Goal: Task Accomplishment & Management: Manage account settings

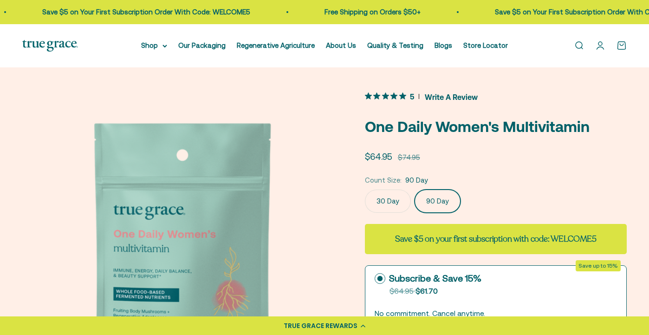
click at [604, 45] on link "Open account page" at bounding box center [600, 45] width 10 height 10
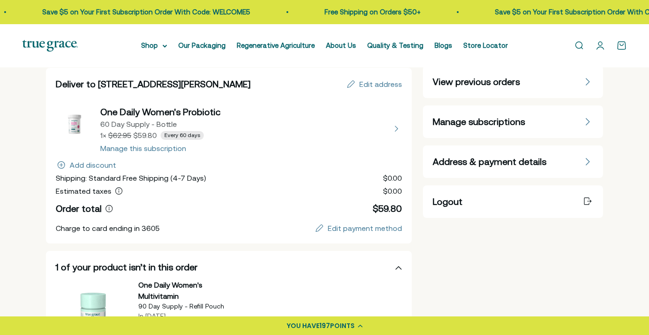
scroll to position [85, 0]
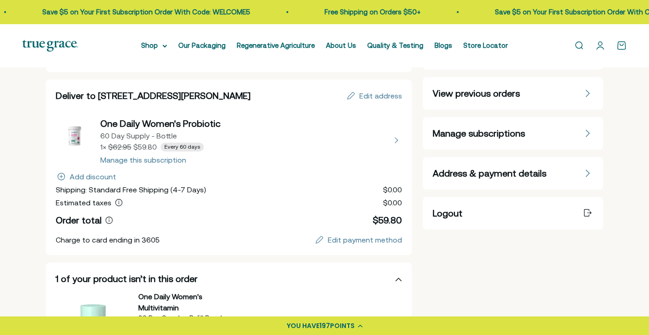
click at [120, 160] on button "view details about One Daily Women's Probiotic 60 Day Supply - Bottle 1 × $59.8…" at bounding box center [229, 140] width 346 height 46
select select "60 Day"
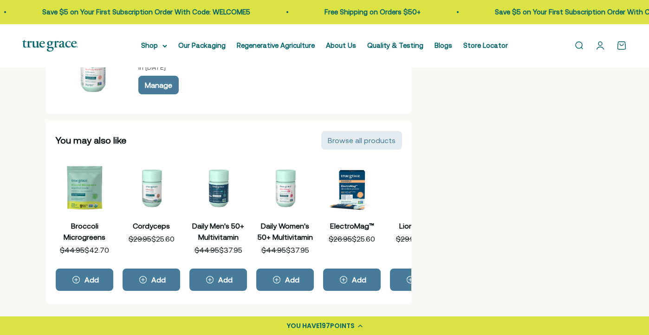
scroll to position [355, 0]
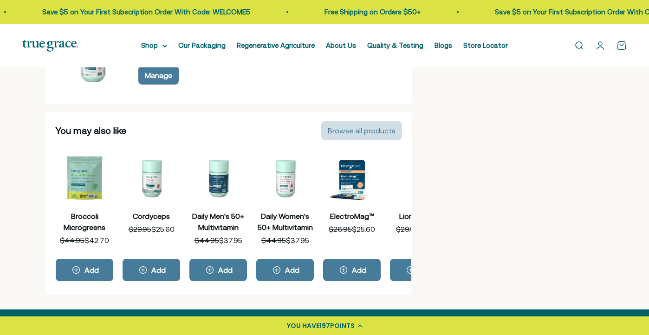
click at [348, 129] on div "Browse all products" at bounding box center [362, 130] width 68 height 7
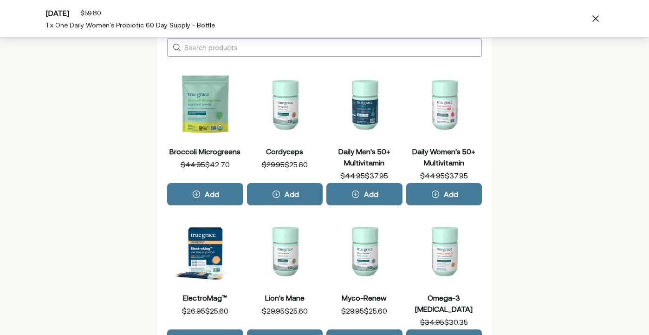
scroll to position [58, 0]
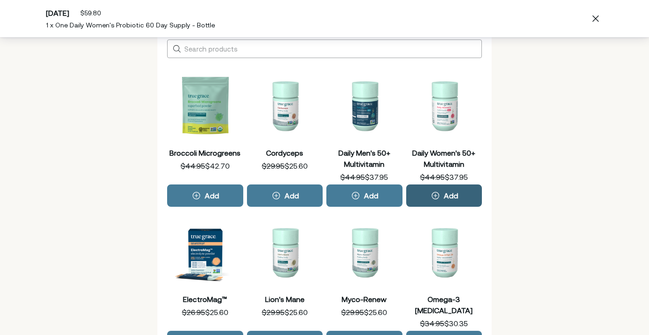
click at [450, 196] on div "Add" at bounding box center [451, 195] width 14 height 7
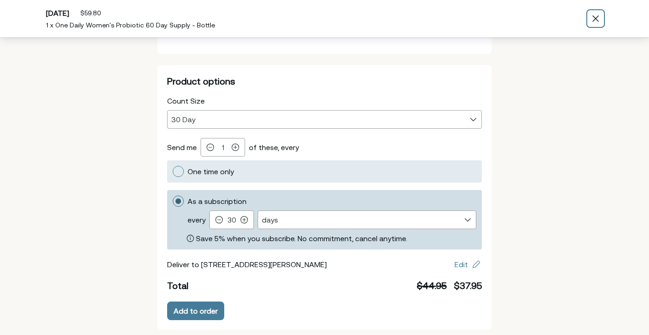
scroll to position [124, 0]
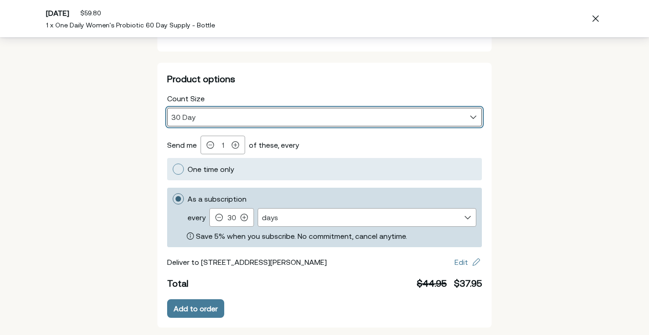
select select "60 Day"
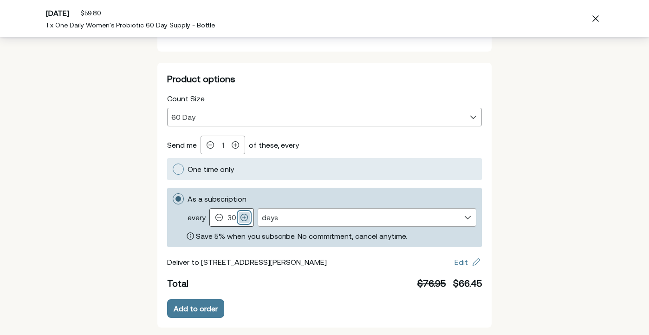
click at [242, 218] on icon "Product options" at bounding box center [244, 217] width 7 height 7
click at [172, 199] on input "As a subscription every Every 30 days Decrement 30 Increment Frequency days wee…" at bounding box center [172, 199] width 0 height 0
click at [241, 218] on icon "Product options" at bounding box center [244, 217] width 7 height 7
click at [172, 193] on input "As a subscription every Every 30 days Decrement 30 Increment Frequency days wee…" at bounding box center [172, 193] width 0 height 0
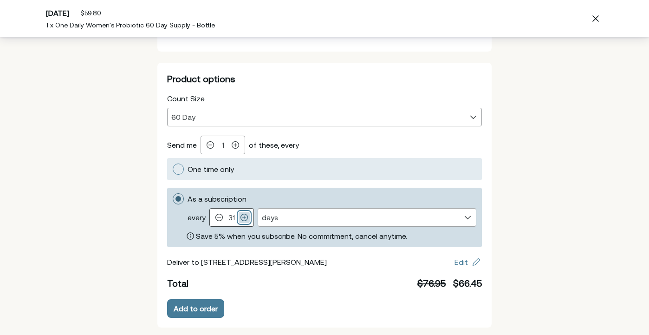
click at [241, 218] on icon "Product options" at bounding box center [244, 217] width 7 height 7
click at [172, 193] on input "As a subscription every Every 31 days Decrement 31 Increment Frequency days wee…" at bounding box center [172, 193] width 0 height 0
click at [241, 218] on icon "Product options" at bounding box center [244, 217] width 7 height 7
click at [172, 193] on input "As a subscription every Every 31 days Decrement 32 Increment Frequency days wee…" at bounding box center [172, 193] width 0 height 0
click at [241, 218] on icon "Product options" at bounding box center [244, 217] width 7 height 7
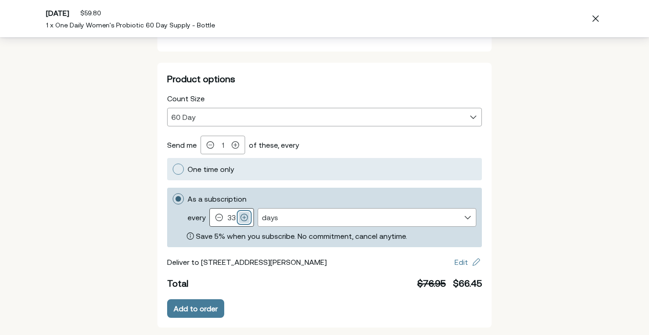
click at [172, 193] on input "As a subscription every Every 33 days Decrement 33 Increment Frequency days wee…" at bounding box center [172, 193] width 0 height 0
click at [241, 218] on icon "Product options" at bounding box center [244, 217] width 7 height 7
click at [172, 193] on input "As a subscription every Every 34 days Decrement 34 Increment Frequency days wee…" at bounding box center [172, 193] width 0 height 0
click at [241, 218] on icon "Product options" at bounding box center [244, 217] width 7 height 7
click at [172, 193] on input "As a subscription every Every 34 days Decrement 35 Increment Frequency days wee…" at bounding box center [172, 193] width 0 height 0
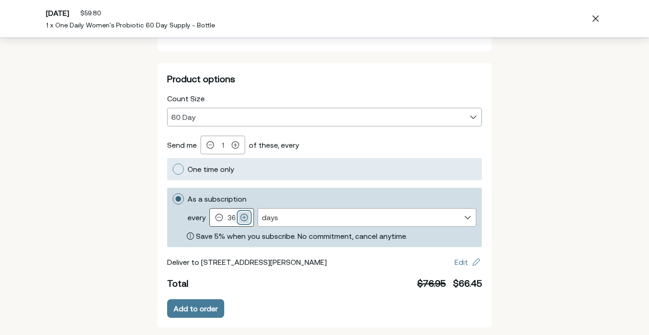
click at [241, 218] on icon "Product options" at bounding box center [244, 217] width 7 height 7
click at [172, 193] on input "As a subscription every Every 36 days Decrement 36 Increment Frequency days wee…" at bounding box center [172, 193] width 0 height 0
click at [241, 218] on icon "Product options" at bounding box center [244, 217] width 7 height 7
click at [172, 193] on input "As a subscription every Every 37 days Decrement 37 Increment Frequency days wee…" at bounding box center [172, 193] width 0 height 0
click at [241, 218] on icon "Product options" at bounding box center [244, 217] width 7 height 7
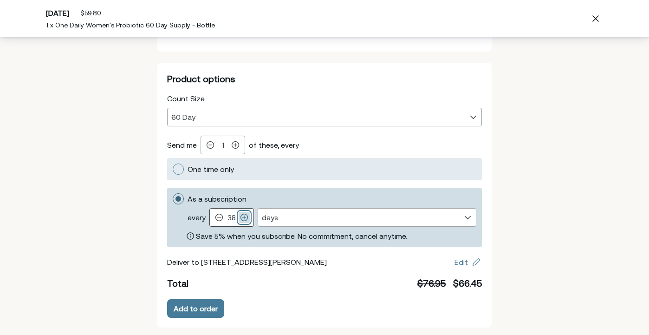
click at [172, 193] on input "As a subscription every Every 37 days Decrement 38 Increment Frequency days wee…" at bounding box center [172, 193] width 0 height 0
click at [241, 218] on icon "Product options" at bounding box center [244, 217] width 7 height 7
click at [172, 193] on input "As a subscription every Every 39 days Decrement 39 Increment Frequency days wee…" at bounding box center [172, 193] width 0 height 0
click at [241, 218] on icon "Product options" at bounding box center [244, 217] width 7 height 7
click at [172, 193] on input "As a subscription every Every 40 days Decrement 40 Increment Frequency days wee…" at bounding box center [172, 193] width 0 height 0
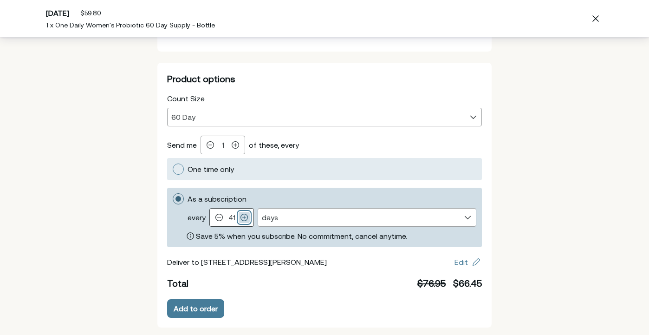
click at [241, 218] on icon "Product options" at bounding box center [244, 217] width 7 height 7
click at [172, 193] on input "As a subscription every Every 40 days Decrement 41 Increment Frequency days wee…" at bounding box center [172, 193] width 0 height 0
click at [241, 218] on icon "Product options" at bounding box center [244, 217] width 7 height 7
click at [172, 193] on input "As a subscription every Every 42 days Decrement 42 Increment Frequency days wee…" at bounding box center [172, 193] width 0 height 0
click at [241, 218] on icon "Product options" at bounding box center [244, 217] width 7 height 7
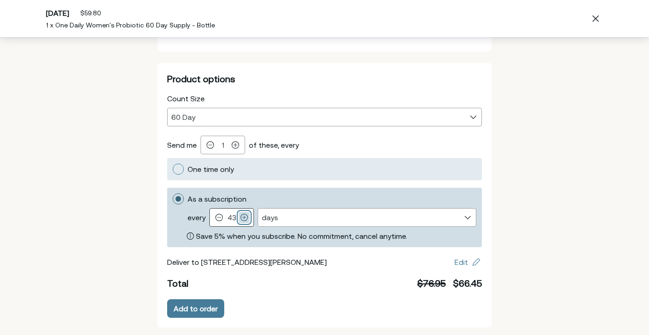
click at [172, 193] on input "As a subscription every Every 43 days Decrement 43 Increment Frequency days wee…" at bounding box center [172, 193] width 0 height 0
click at [241, 218] on icon "Product options" at bounding box center [244, 217] width 7 height 7
click at [172, 193] on input "As a subscription every Every 44 days Decrement 44 Increment Frequency days wee…" at bounding box center [172, 193] width 0 height 0
click at [241, 218] on icon "Product options" at bounding box center [244, 217] width 7 height 7
click at [172, 193] on input "As a subscription every Every 44 days Decrement 45 Increment Frequency days wee…" at bounding box center [172, 193] width 0 height 0
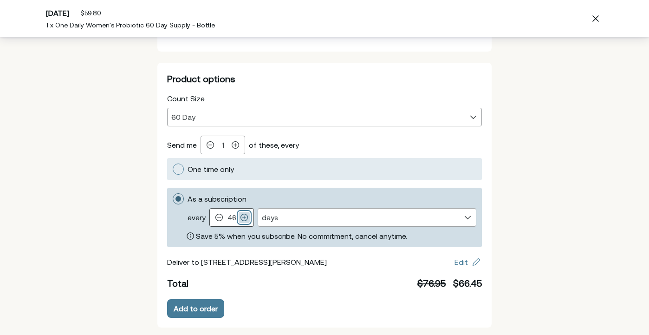
click at [241, 218] on icon "Product options" at bounding box center [244, 217] width 7 height 7
click at [172, 193] on input "As a subscription every Every 46 days Decrement 46 Increment Frequency days wee…" at bounding box center [172, 193] width 0 height 0
click at [241, 218] on icon "Product options" at bounding box center [244, 217] width 7 height 7
click at [172, 193] on input "As a subscription every Every 47 days Decrement 47 Increment Frequency days wee…" at bounding box center [172, 193] width 0 height 0
click at [241, 218] on icon "Product options" at bounding box center [244, 217] width 7 height 7
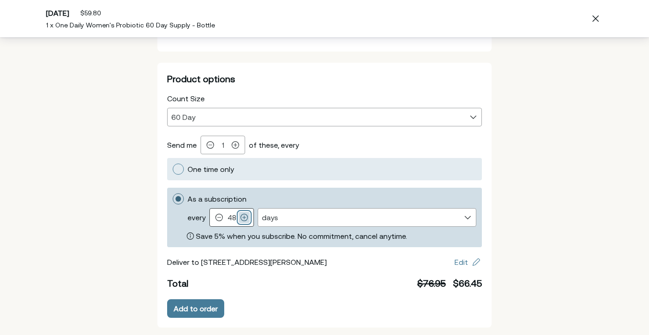
click at [172, 193] on input "As a subscription every Every 47 days Decrement 48 Increment Frequency days wee…" at bounding box center [172, 193] width 0 height 0
click at [241, 218] on icon "Product options" at bounding box center [244, 217] width 7 height 7
click at [172, 193] on input "As a subscription every Every 49 days Decrement 49 Increment Frequency days wee…" at bounding box center [172, 193] width 0 height 0
click at [241, 218] on icon "Product options" at bounding box center [244, 217] width 7 height 7
click at [172, 193] on input "As a subscription every Every 50 days Decrement 50 Increment Frequency days wee…" at bounding box center [172, 193] width 0 height 0
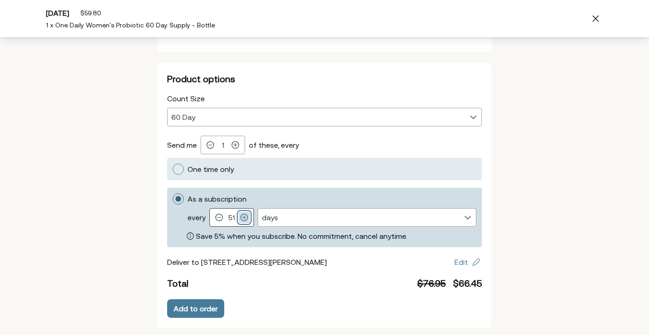
click at [241, 218] on icon "Product options" at bounding box center [244, 217] width 7 height 7
click at [172, 193] on input "As a subscription every Every 51 days Decrement 51 Increment Frequency days wee…" at bounding box center [172, 193] width 0 height 0
click at [241, 218] on icon "Product options" at bounding box center [244, 217] width 7 height 7
click at [172, 193] on input "As a subscription every Every 52 days Decrement 52 Increment Frequency days wee…" at bounding box center [172, 193] width 0 height 0
click at [241, 218] on icon "Product options" at bounding box center [244, 217] width 7 height 7
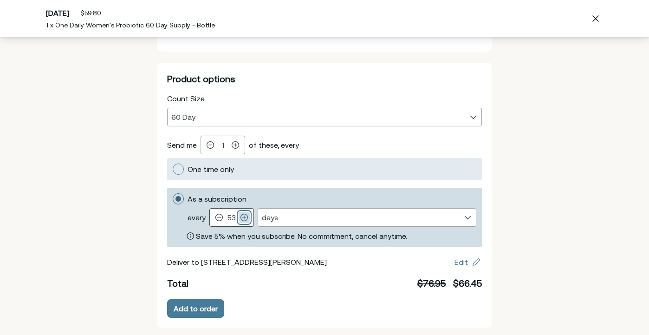
click at [172, 193] on input "As a subscription every Every 53 days Decrement 53 Increment Frequency days wee…" at bounding box center [172, 193] width 0 height 0
click at [241, 218] on icon "Product options" at bounding box center [244, 217] width 7 height 7
click at [172, 193] on input "As a subscription every Every 54 days Decrement 54 Increment Frequency days wee…" at bounding box center [172, 193] width 0 height 0
click at [241, 218] on icon "Product options" at bounding box center [244, 217] width 7 height 7
click at [172, 193] on input "As a subscription every Every 55 days Decrement 55 Increment Frequency days wee…" at bounding box center [172, 193] width 0 height 0
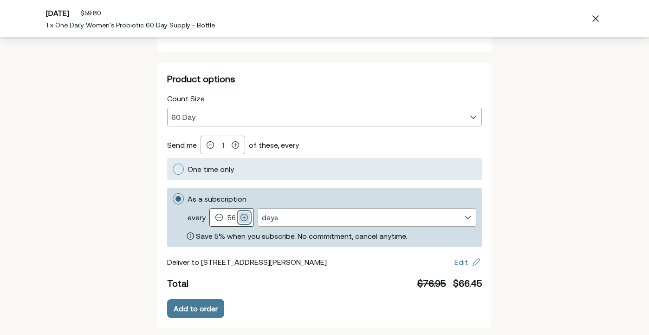
click at [241, 218] on icon "Product options" at bounding box center [244, 217] width 7 height 7
click at [172, 193] on input "As a subscription every Every 56 days Decrement 56 Increment Frequency days wee…" at bounding box center [172, 193] width 0 height 0
click at [241, 218] on icon "Product options" at bounding box center [244, 217] width 7 height 7
click at [172, 193] on input "As a subscription every Every 57 days Decrement 57 Increment Frequency days wee…" at bounding box center [172, 193] width 0 height 0
click at [241, 218] on icon "Product options" at bounding box center [244, 217] width 7 height 7
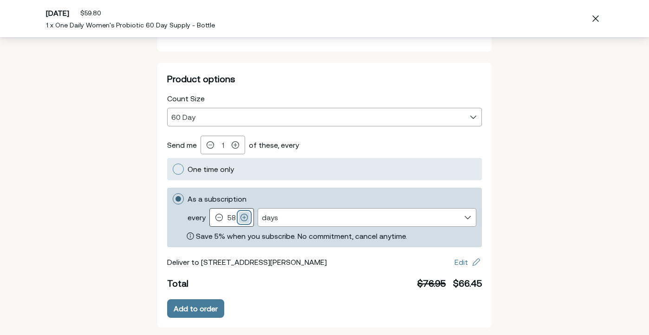
click at [172, 193] on input "As a subscription every Every 58 days Decrement 58 Increment Frequency days wee…" at bounding box center [172, 193] width 0 height 0
click at [241, 218] on icon "Product options" at bounding box center [244, 217] width 7 height 7
click at [172, 193] on input "As a subscription every Every 59 days Decrement 59 Increment Frequency days wee…" at bounding box center [172, 193] width 0 height 0
type input "60"
click at [631, 158] on div "Back Daily Women's 50+ Multivitamin More about this product Product options Cou…" at bounding box center [324, 124] width 649 height 422
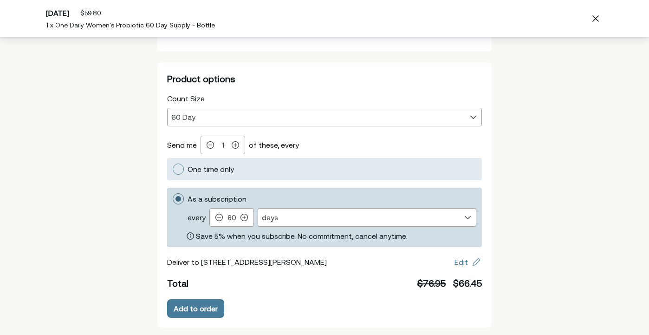
scroll to position [124, 0]
